Goal: Use online tool/utility: Utilize a website feature to perform a specific function

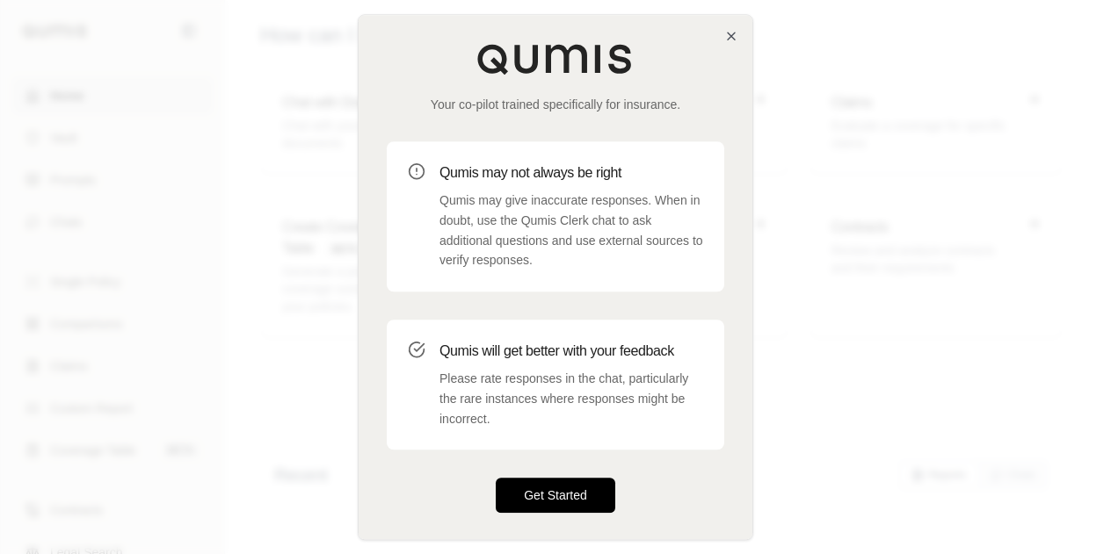
click at [549, 486] on button "Get Started" at bounding box center [555, 495] width 119 height 35
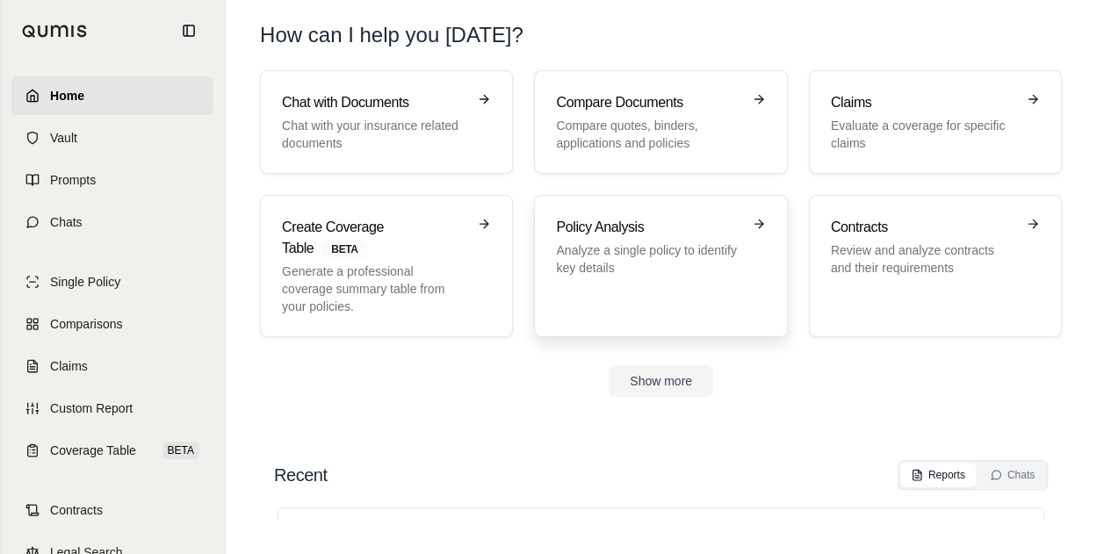
click at [675, 271] on p "Analyze a single policy to identify key details" at bounding box center [648, 259] width 185 height 35
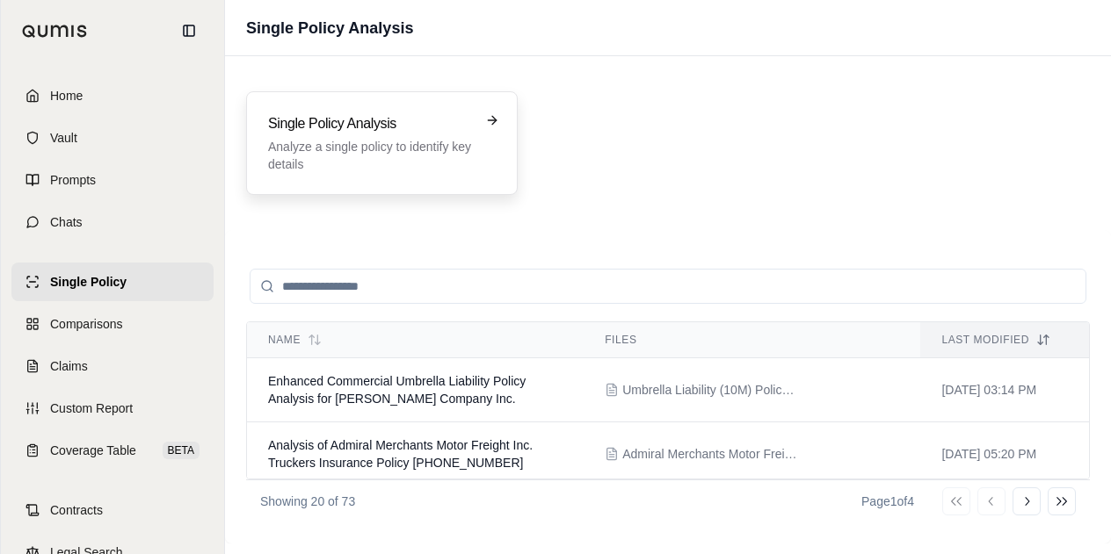
click at [474, 169] on div "Single Policy Analysis Analyze a single policy to identify key details" at bounding box center [382, 143] width 228 height 60
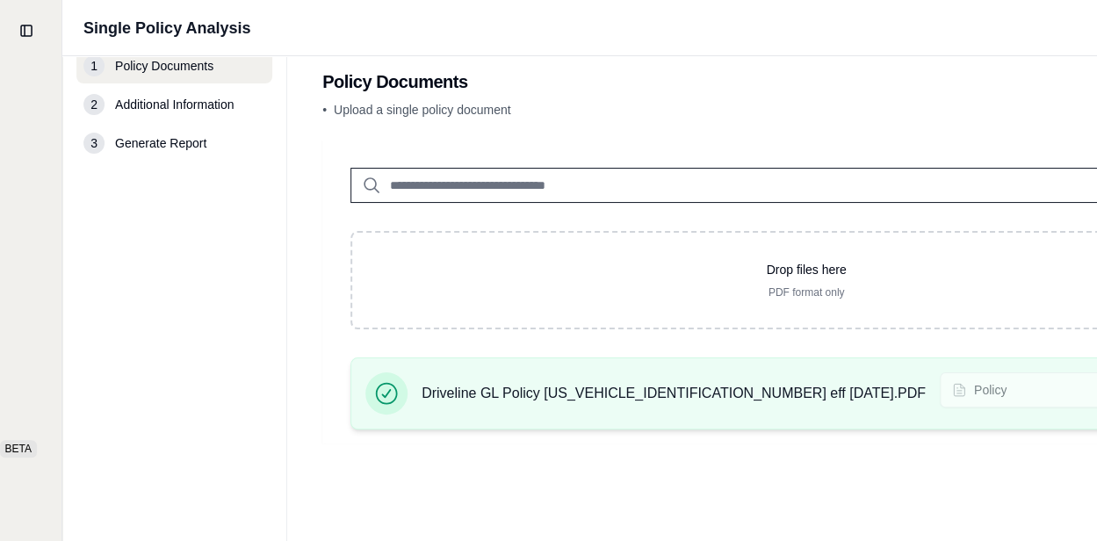
scroll to position [22, 164]
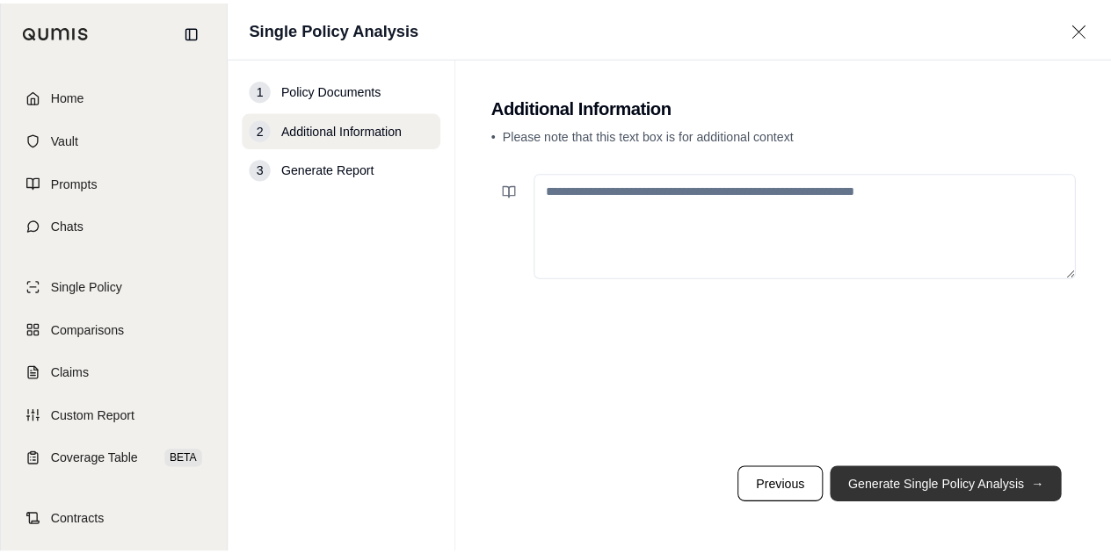
scroll to position [0, 0]
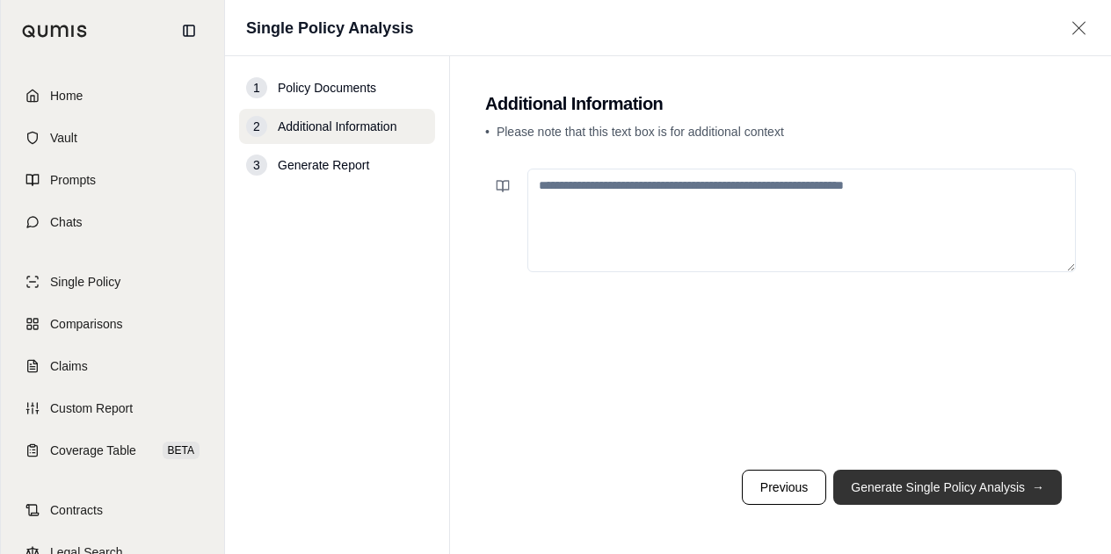
click at [964, 479] on button "Generate Single Policy Analysis →" at bounding box center [947, 487] width 228 height 35
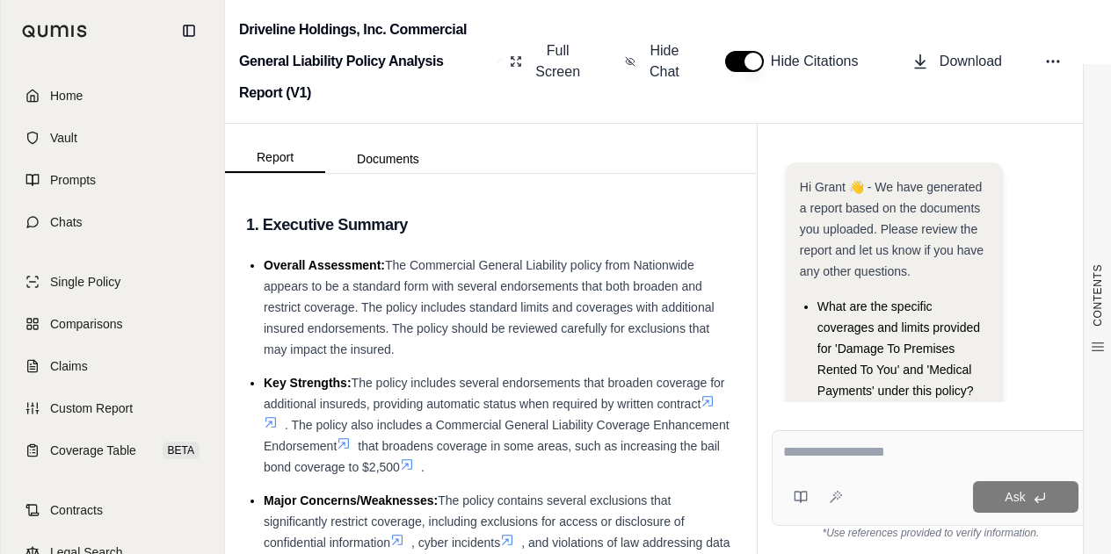
scroll to position [214, 0]
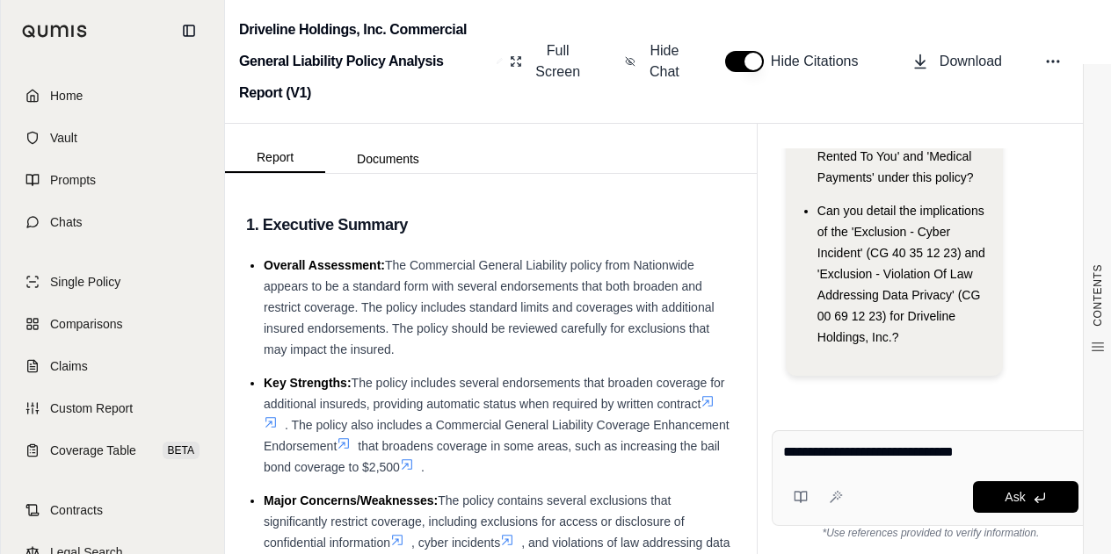
type textarea "**********"
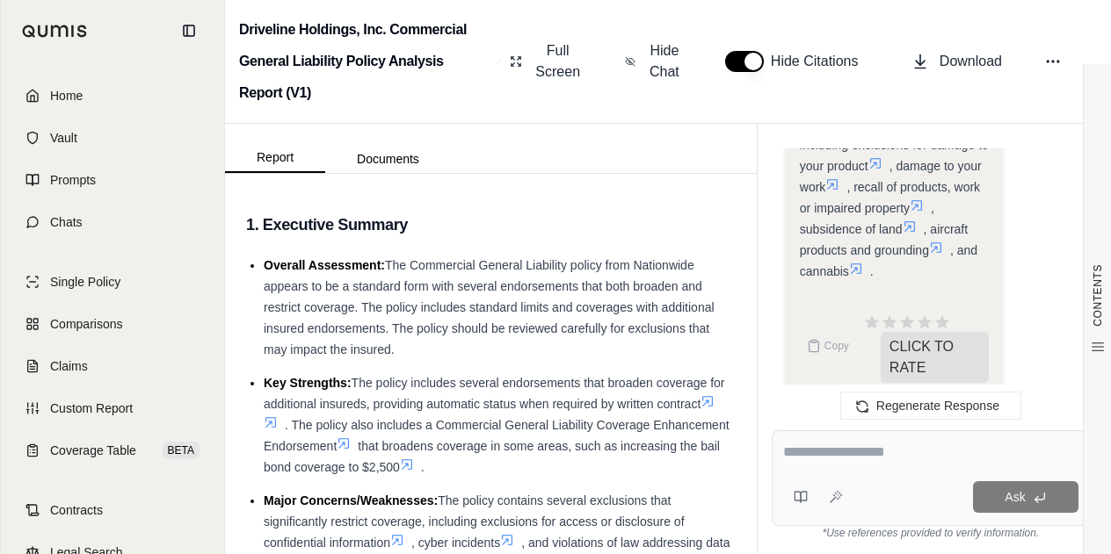
scroll to position [4332, 0]
